Goal: Check status

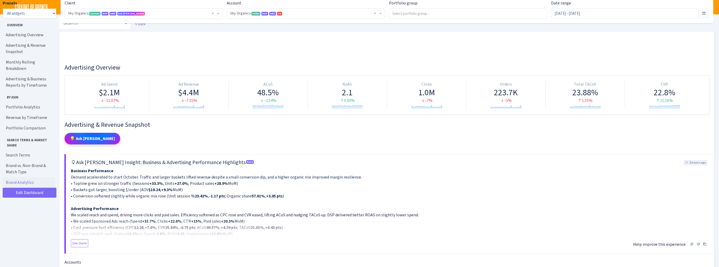
select select "[CREDIT_CARD_NUMBER]"
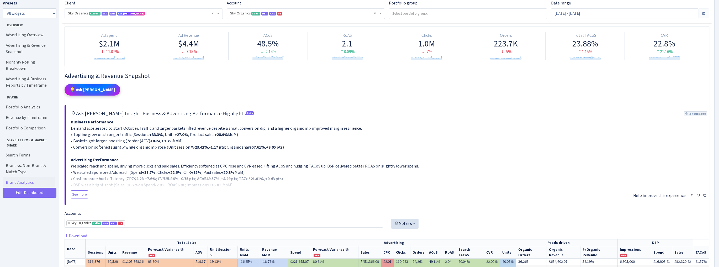
scroll to position [42, 0]
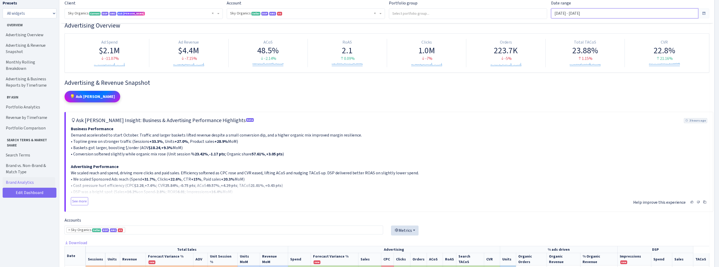
click at [590, 15] on input "[DATE] - [DATE]" at bounding box center [624, 13] width 147 height 10
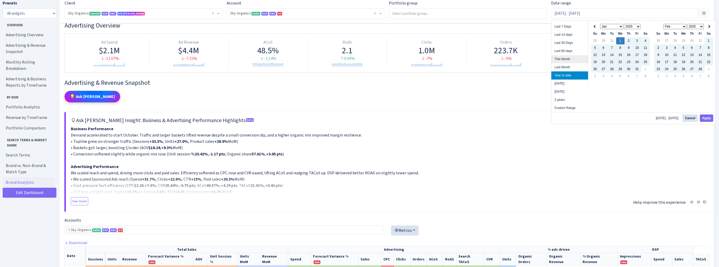
click at [567, 58] on li "This Month" at bounding box center [570, 59] width 37 height 8
type input "[DATE] - [DATE]"
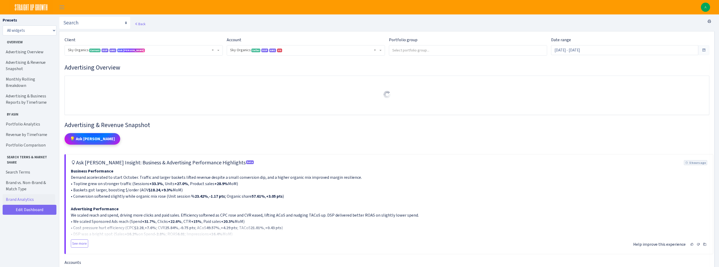
select select "[CREDIT_CARD_NUMBER]"
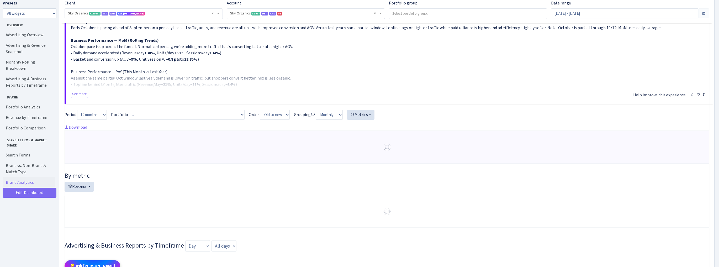
scroll to position [399, 0]
